Goal: Find specific page/section: Find specific page/section

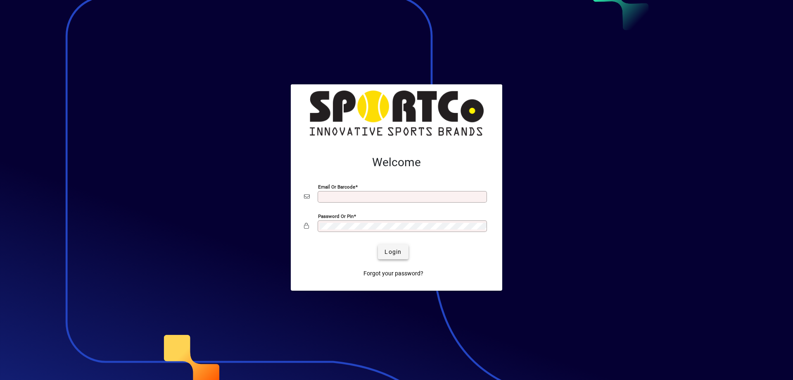
type input "**********"
click at [402, 243] on span "submit" at bounding box center [393, 252] width 30 height 20
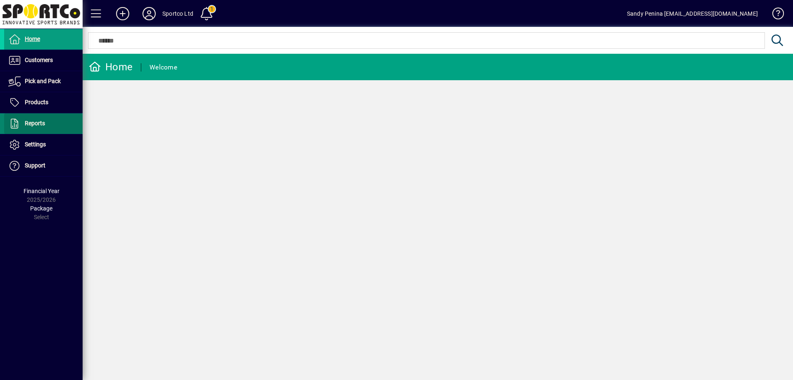
click at [44, 121] on span "Reports" at bounding box center [35, 123] width 20 height 7
